Goal: Find specific page/section: Find specific page/section

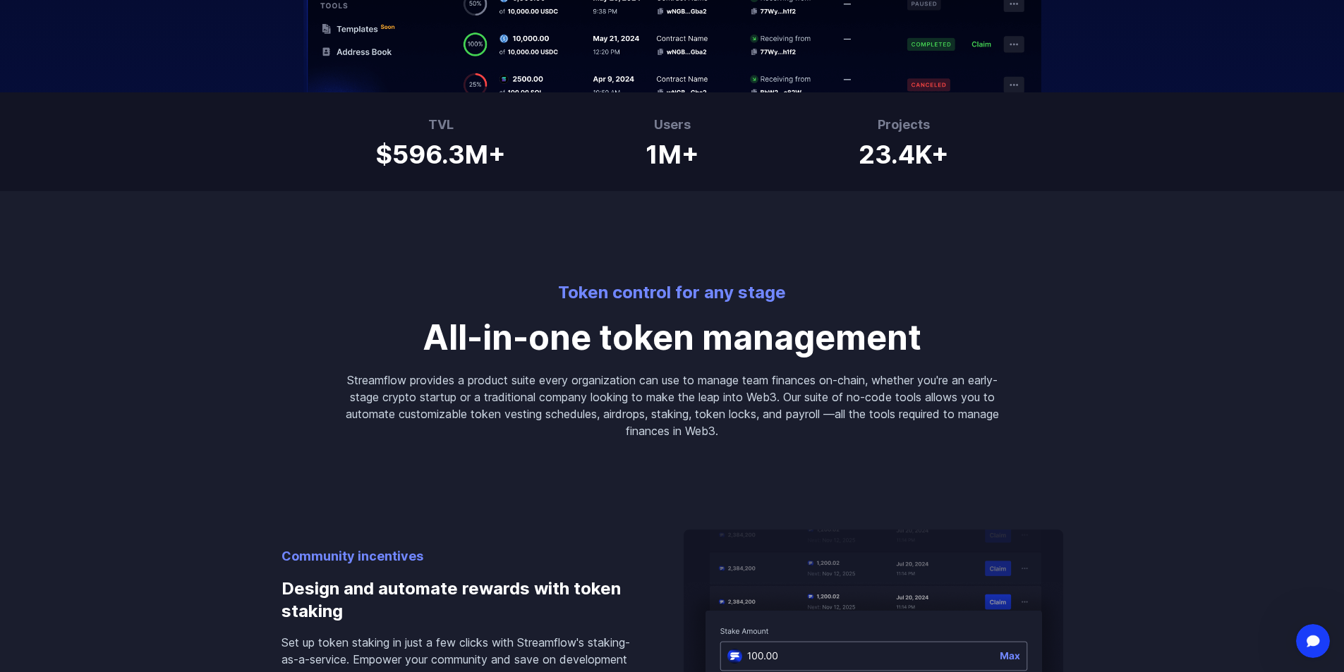
scroll to position [1199, 0]
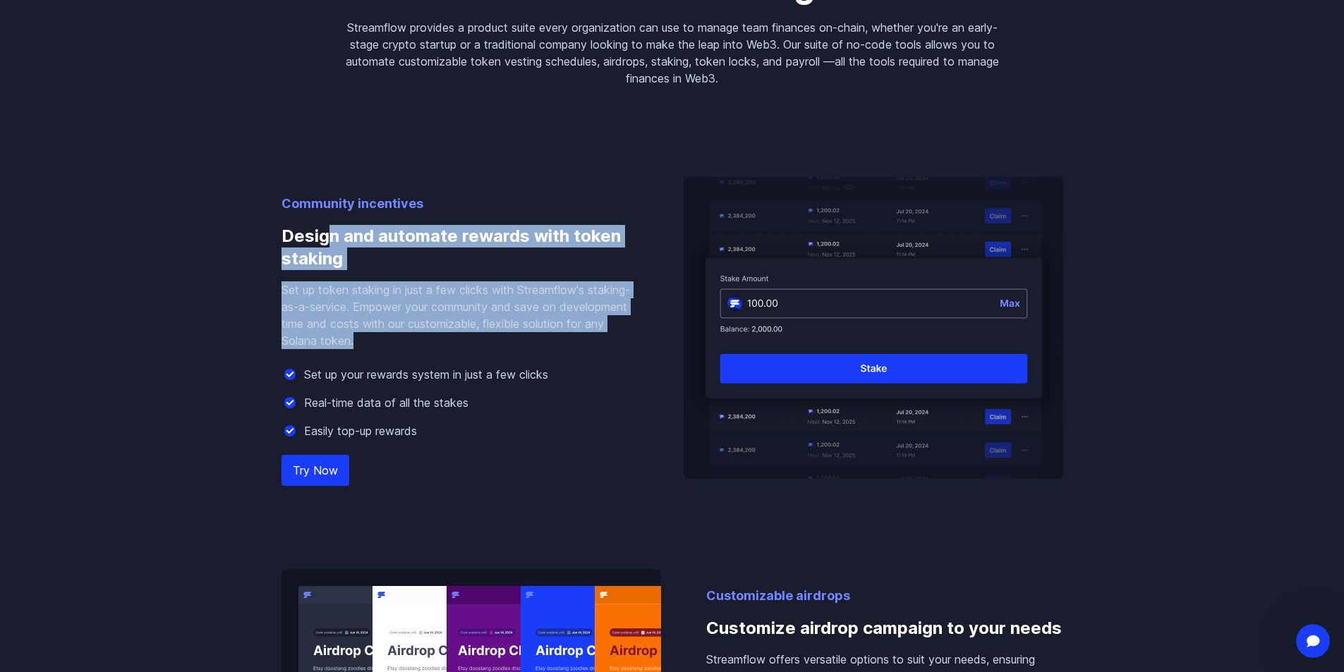
drag, startPoint x: 333, startPoint y: 227, endPoint x: 435, endPoint y: 341, distance: 152.4
click at [431, 341] on div "Community incentives Design and automate rewards with token staking Set up toke…" at bounding box center [460, 336] width 357 height 285
click at [435, 341] on p "Set up token staking in just a few clicks with Streamflow's staking-as-a-servic…" at bounding box center [460, 316] width 357 height 68
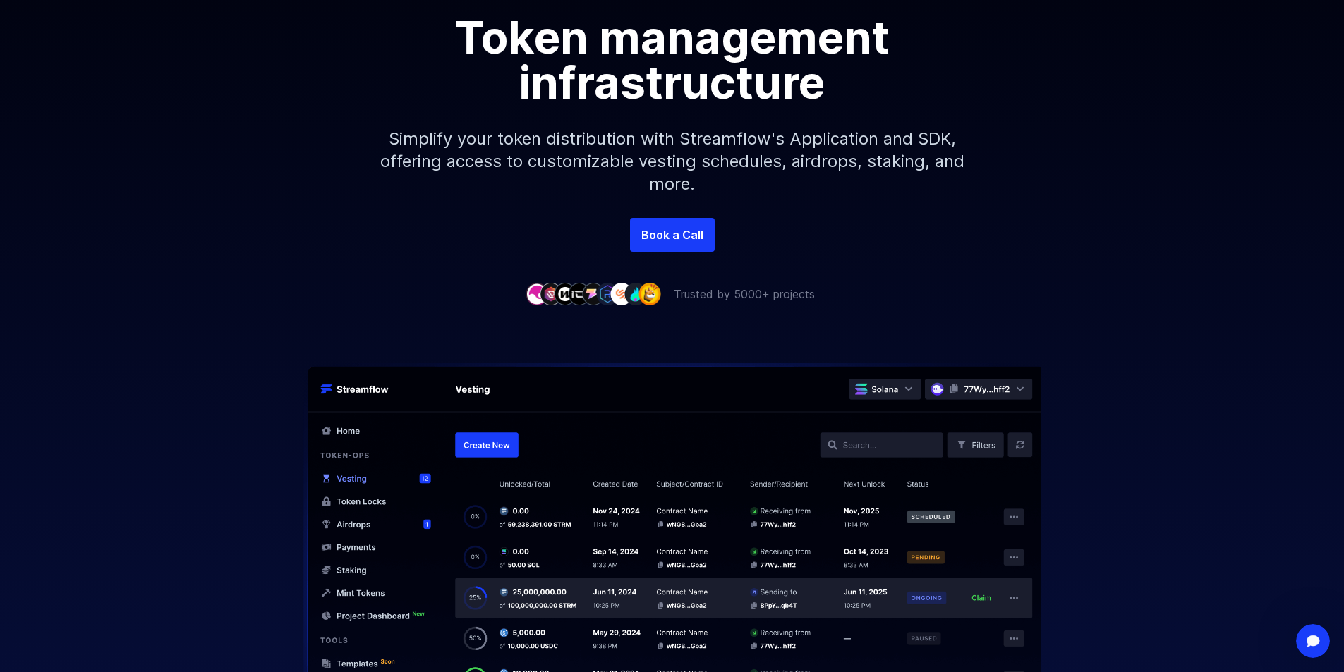
scroll to position [0, 0]
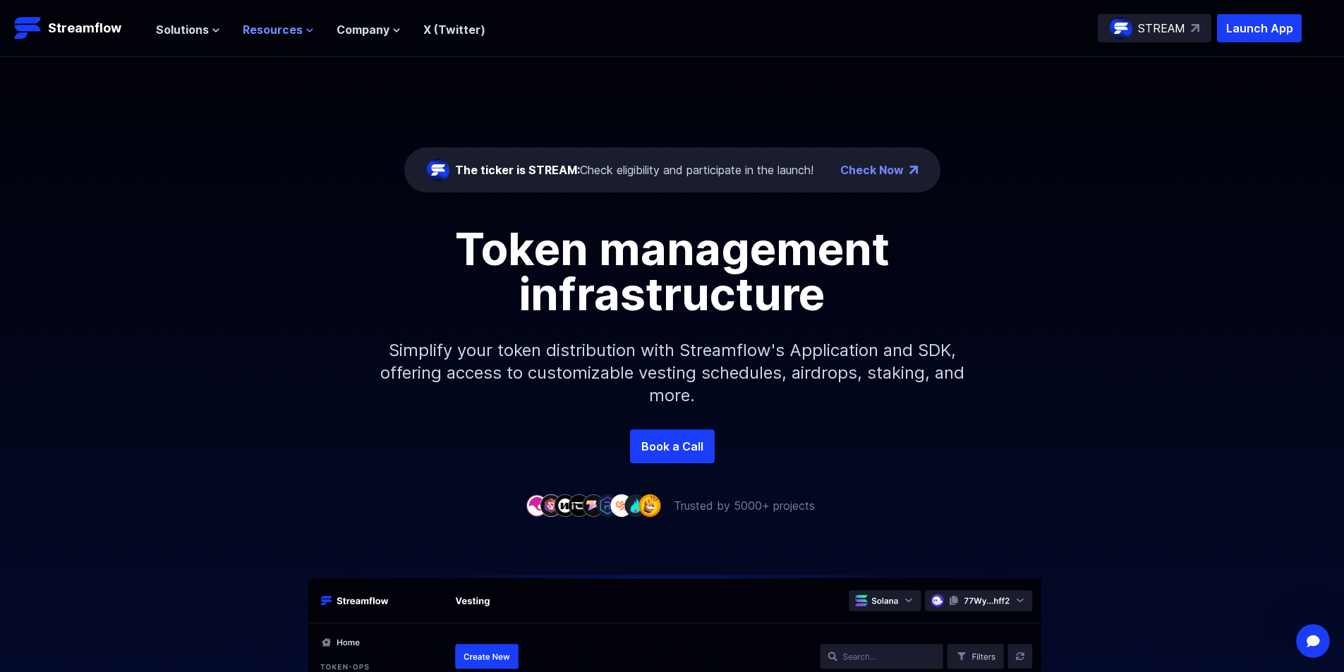
click at [262, 32] on span "Resources" at bounding box center [273, 29] width 60 height 17
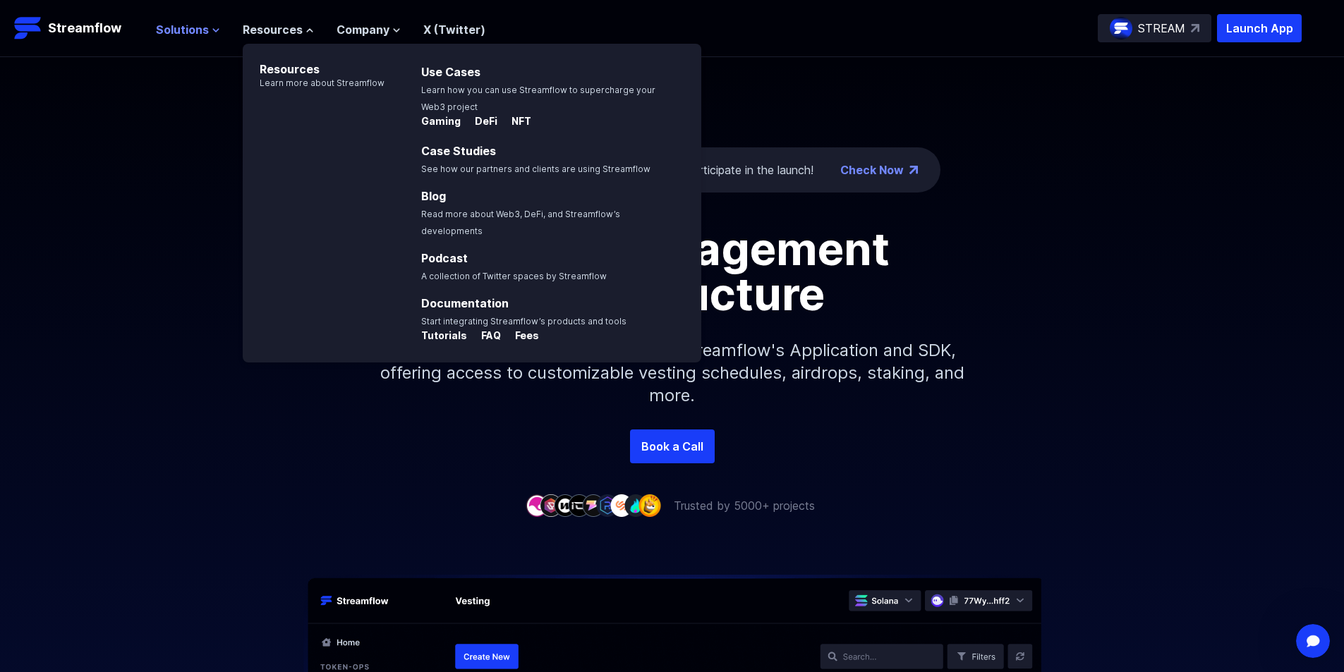
click at [194, 32] on span "Solutions" at bounding box center [182, 29] width 53 height 17
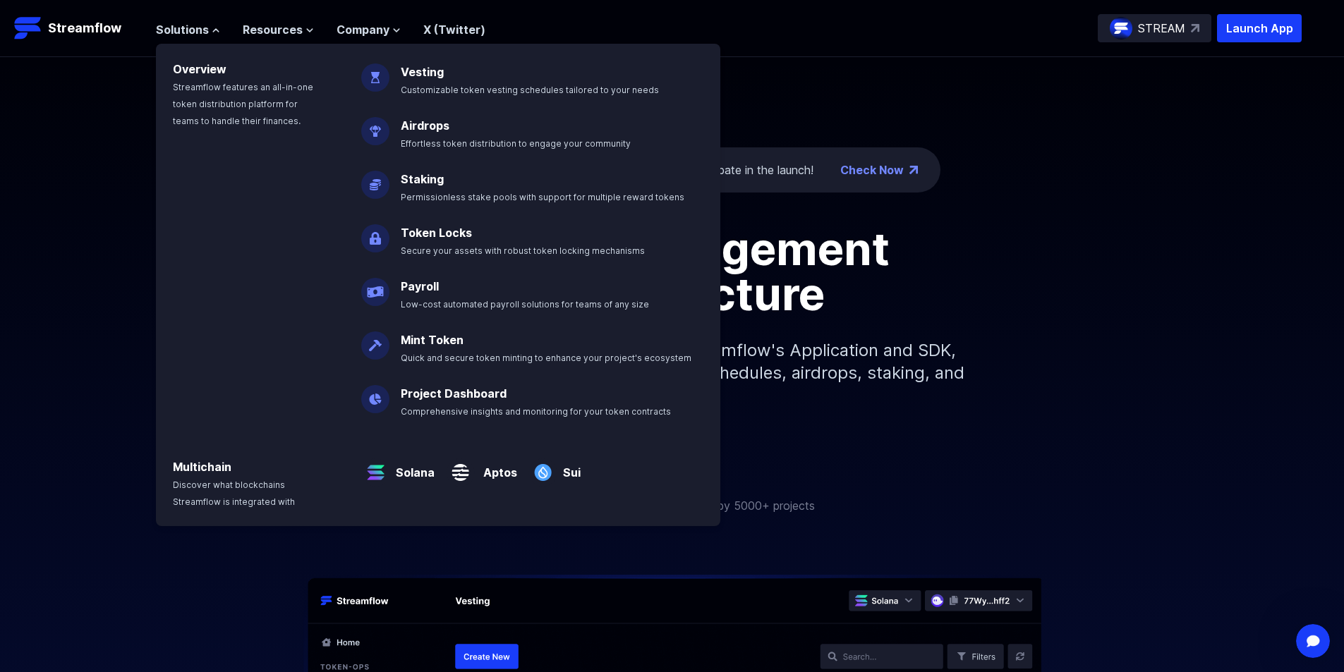
click at [460, 86] on span "Customizable token vesting schedules tailored to your needs" at bounding box center [530, 90] width 258 height 11
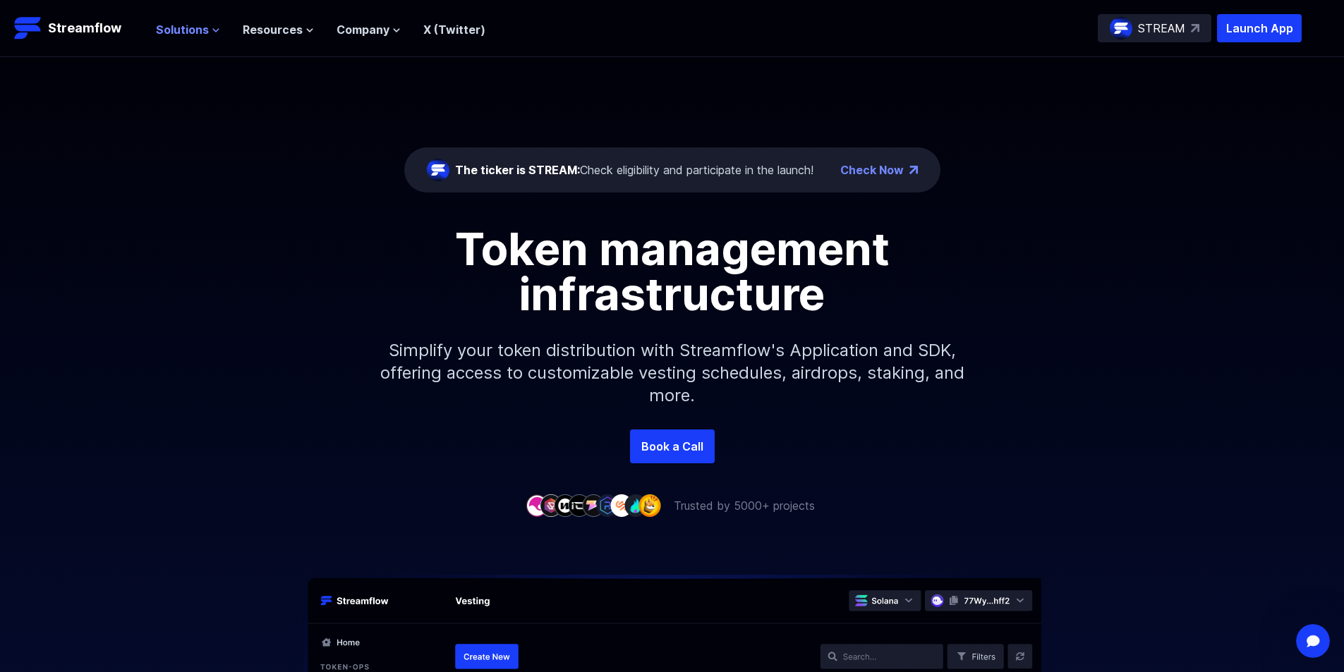
click at [213, 29] on icon at bounding box center [216, 30] width 6 height 3
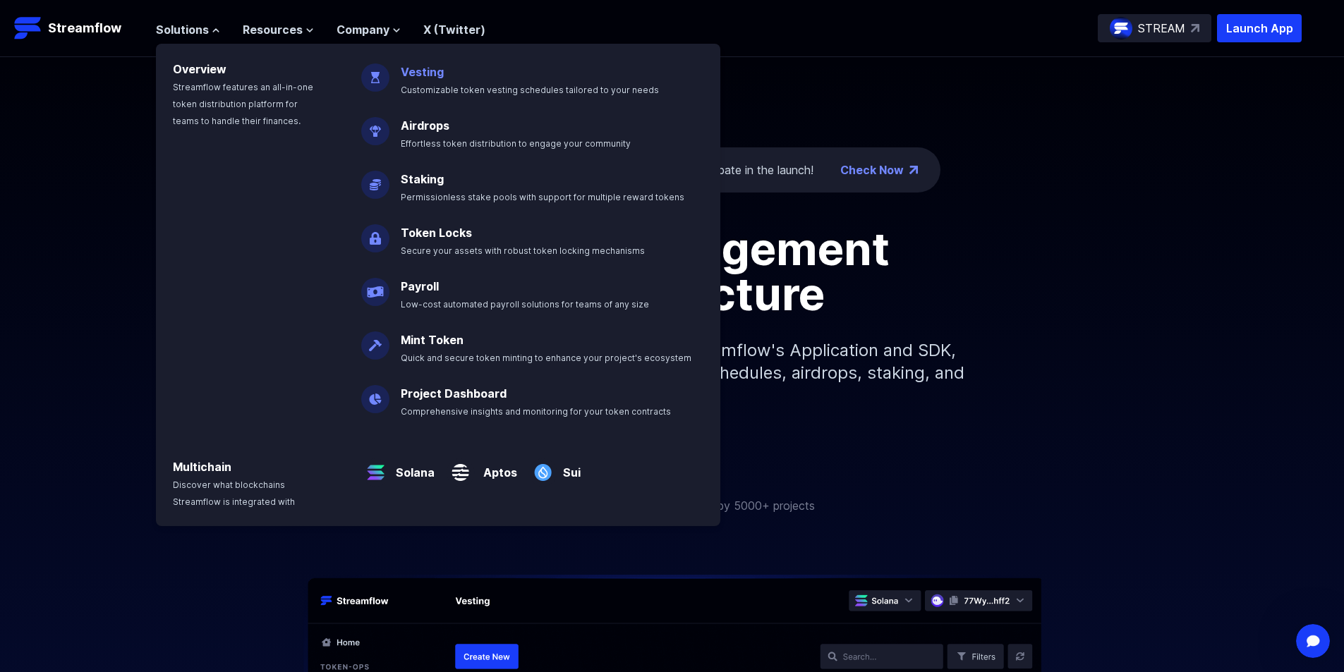
click at [421, 77] on link "Vesting" at bounding box center [422, 72] width 43 height 14
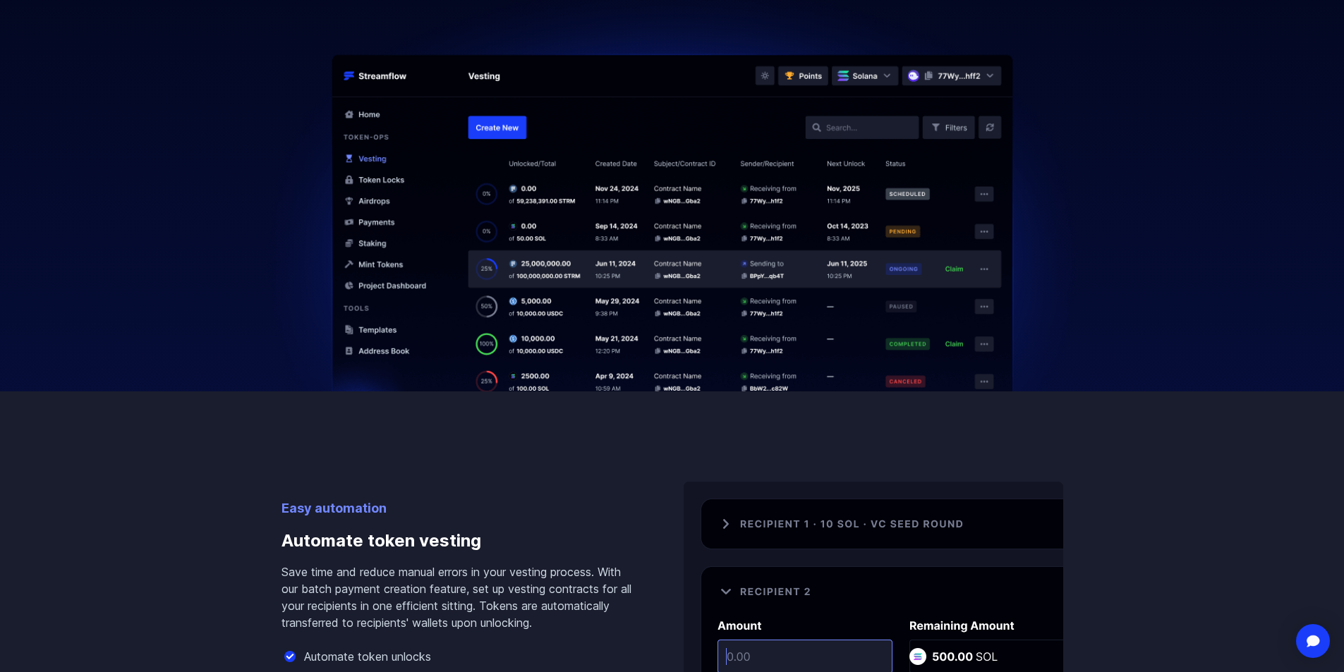
scroll to position [706, 0]
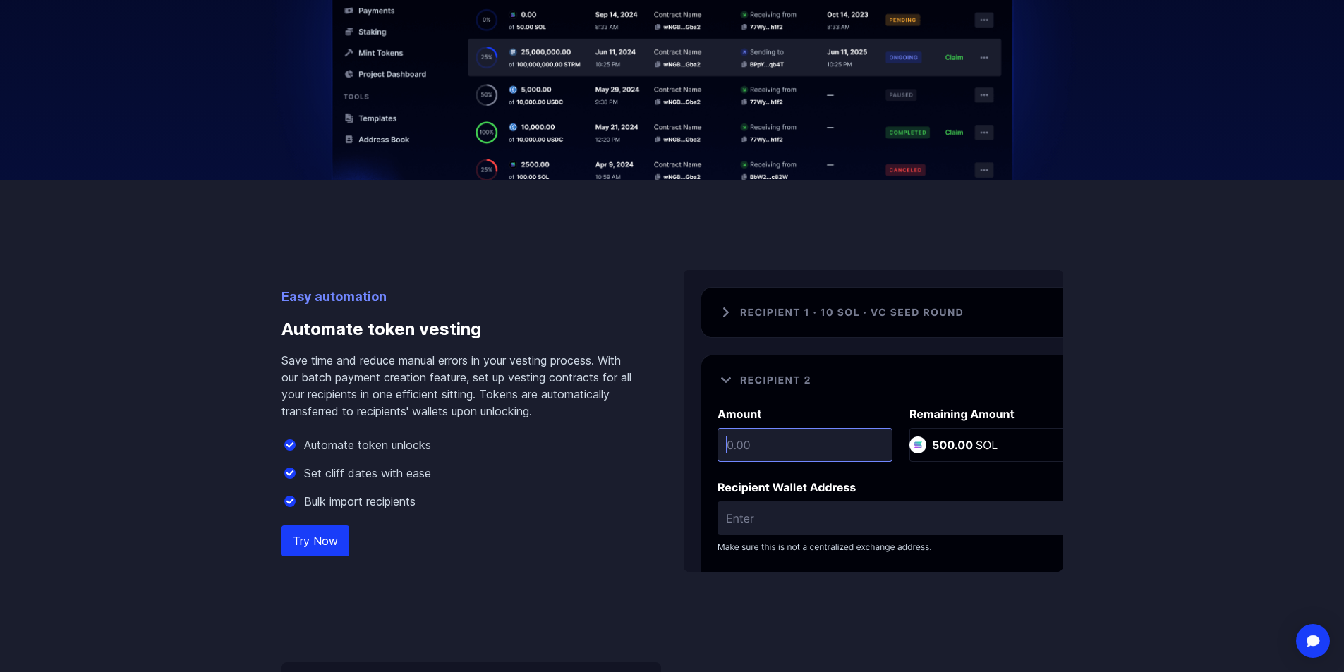
click at [310, 545] on link "Try Now" at bounding box center [316, 541] width 68 height 31
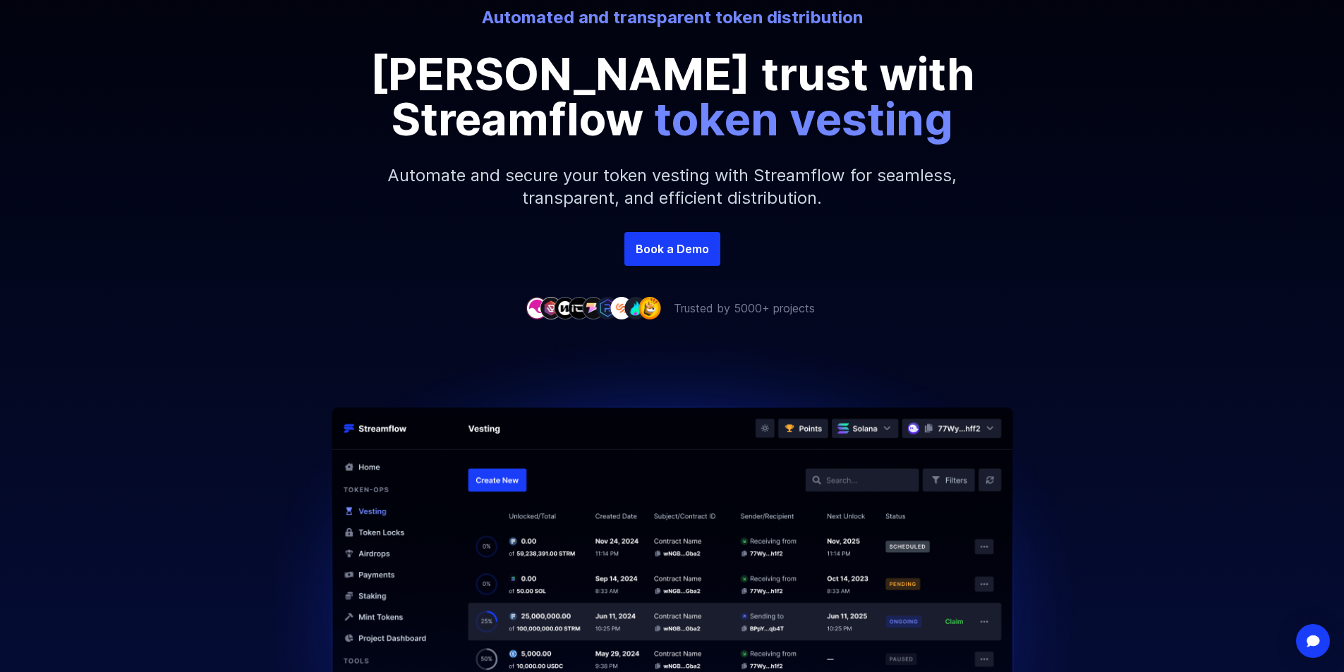
scroll to position [0, 0]
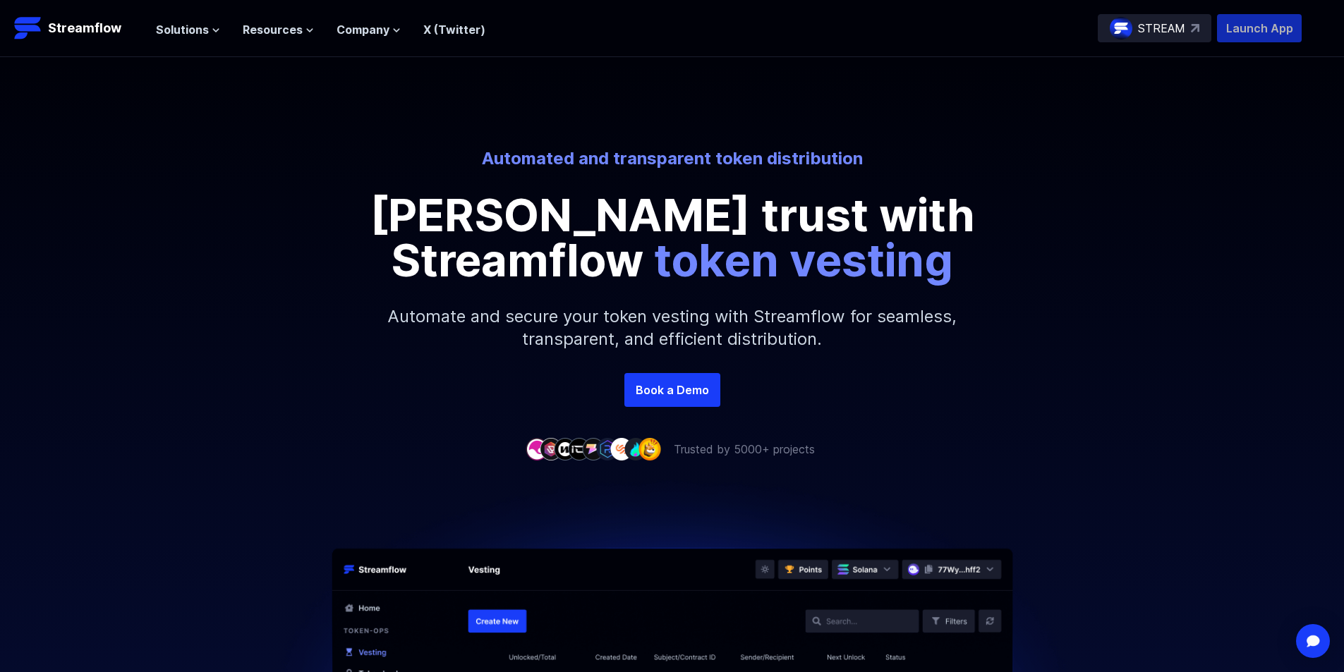
click at [1276, 26] on p "Launch App" at bounding box center [1259, 28] width 85 height 28
click at [109, 32] on p "Streamflow" at bounding box center [84, 28] width 73 height 20
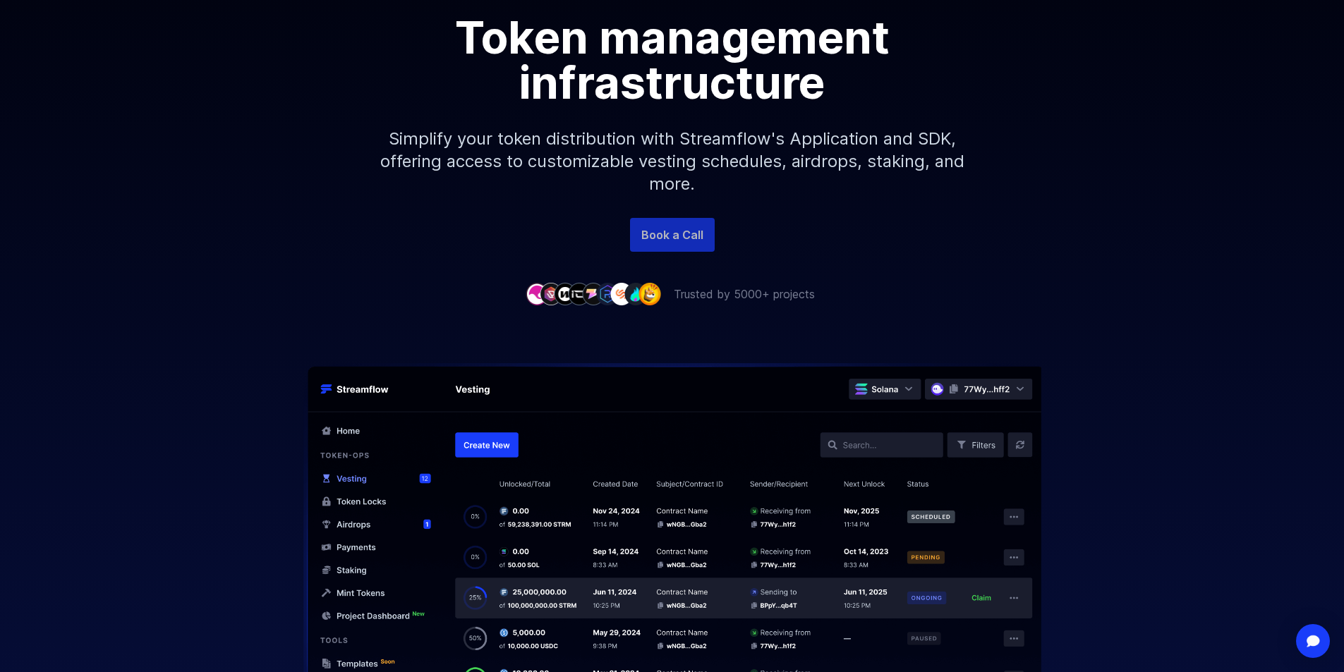
click at [680, 242] on link "Book a Call" at bounding box center [672, 235] width 85 height 34
